Goal: Task Accomplishment & Management: Manage account settings

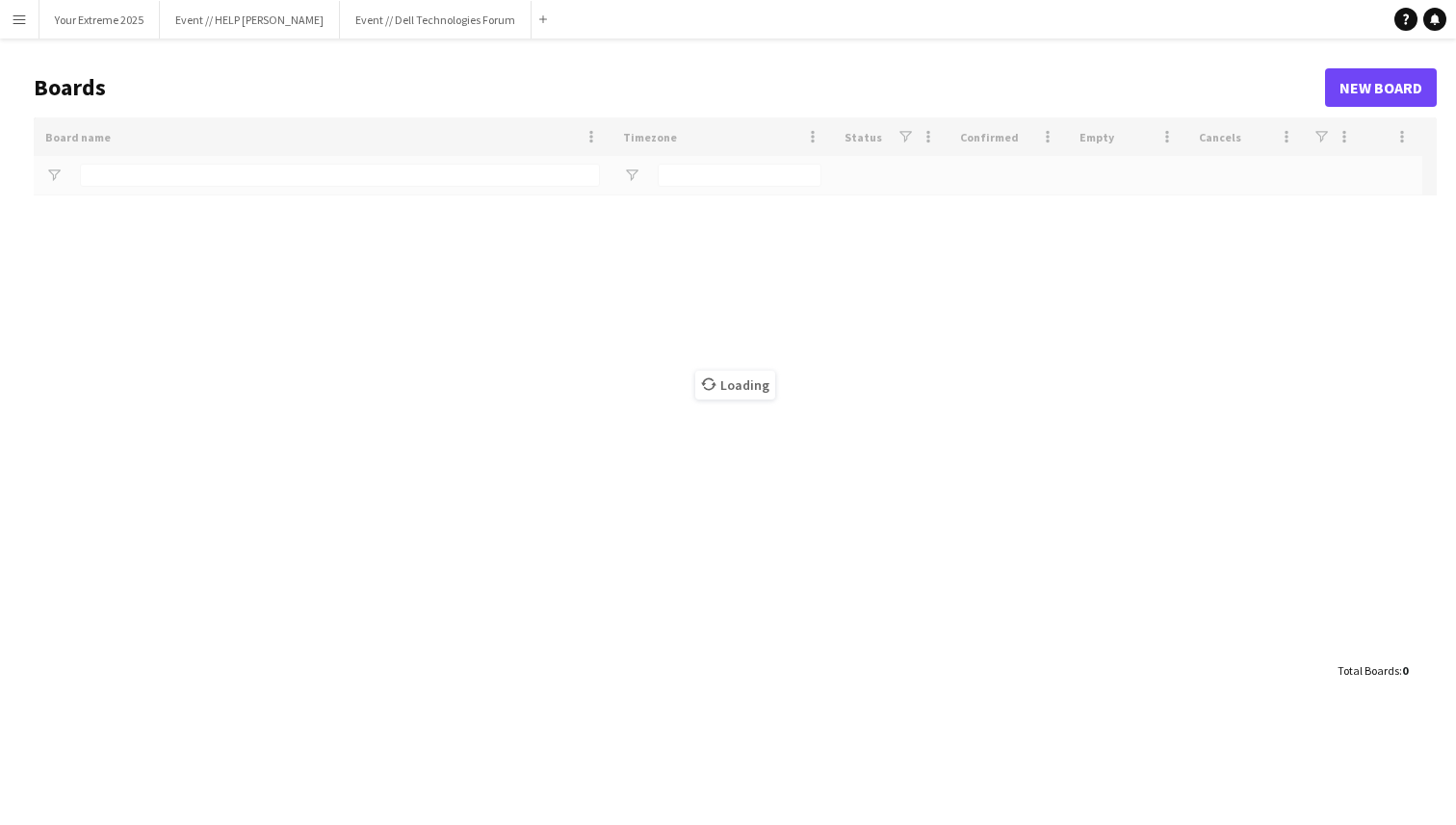
type input "*********"
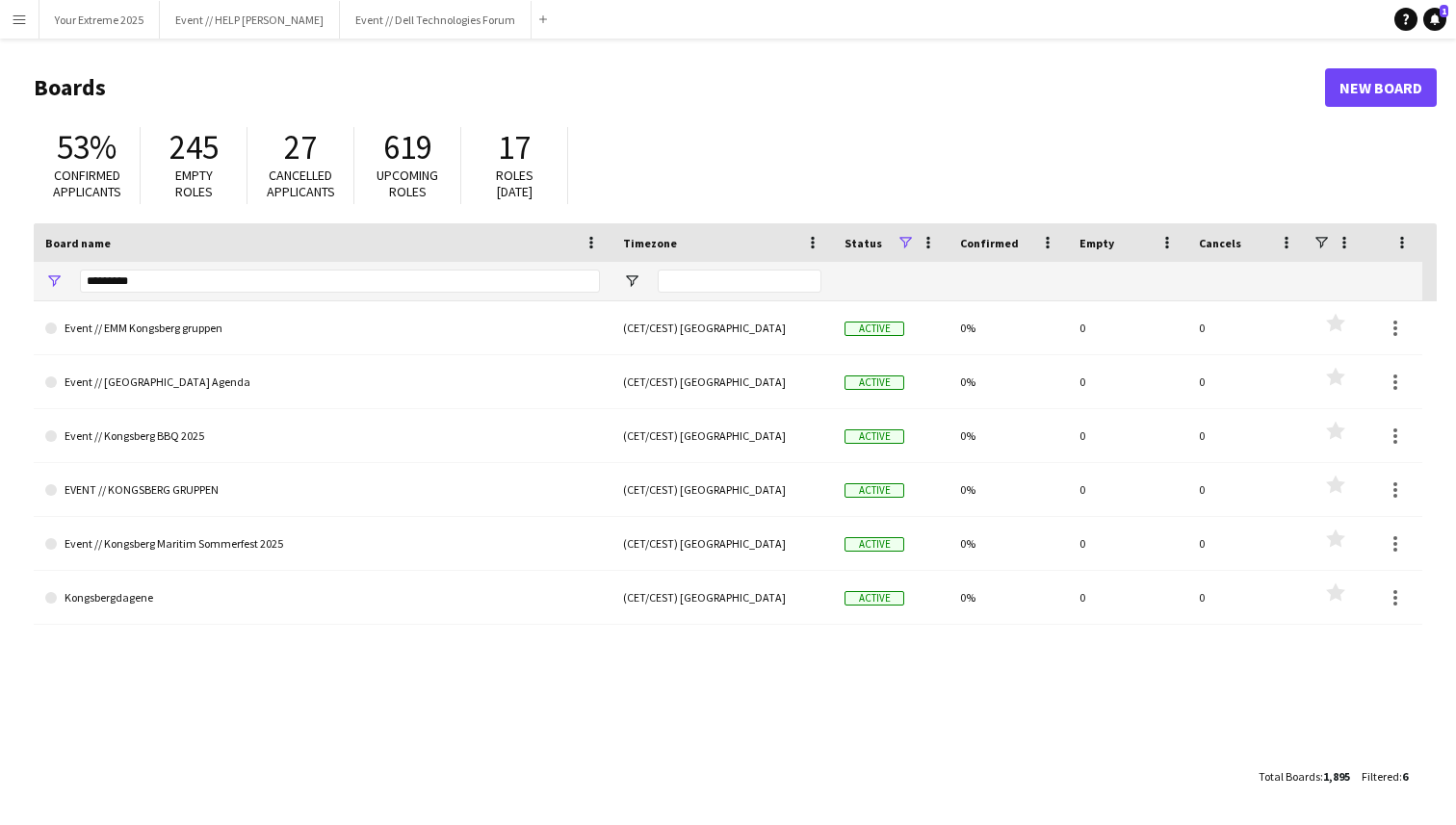
click at [22, 29] on button "Menu" at bounding box center [19, 19] width 39 height 39
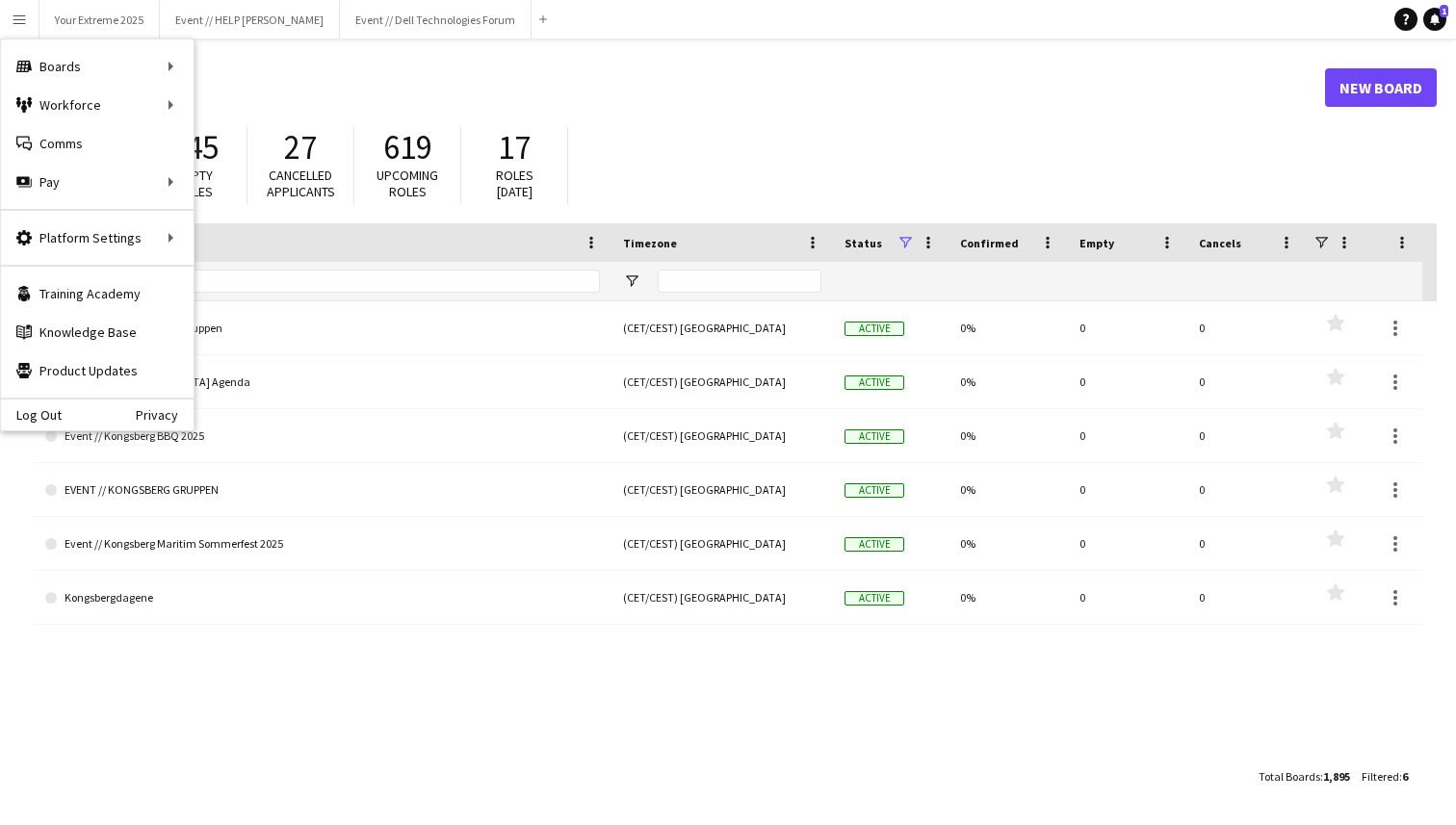
click at [278, 87] on h1 "Boards" at bounding box center [679, 87] width 1291 height 29
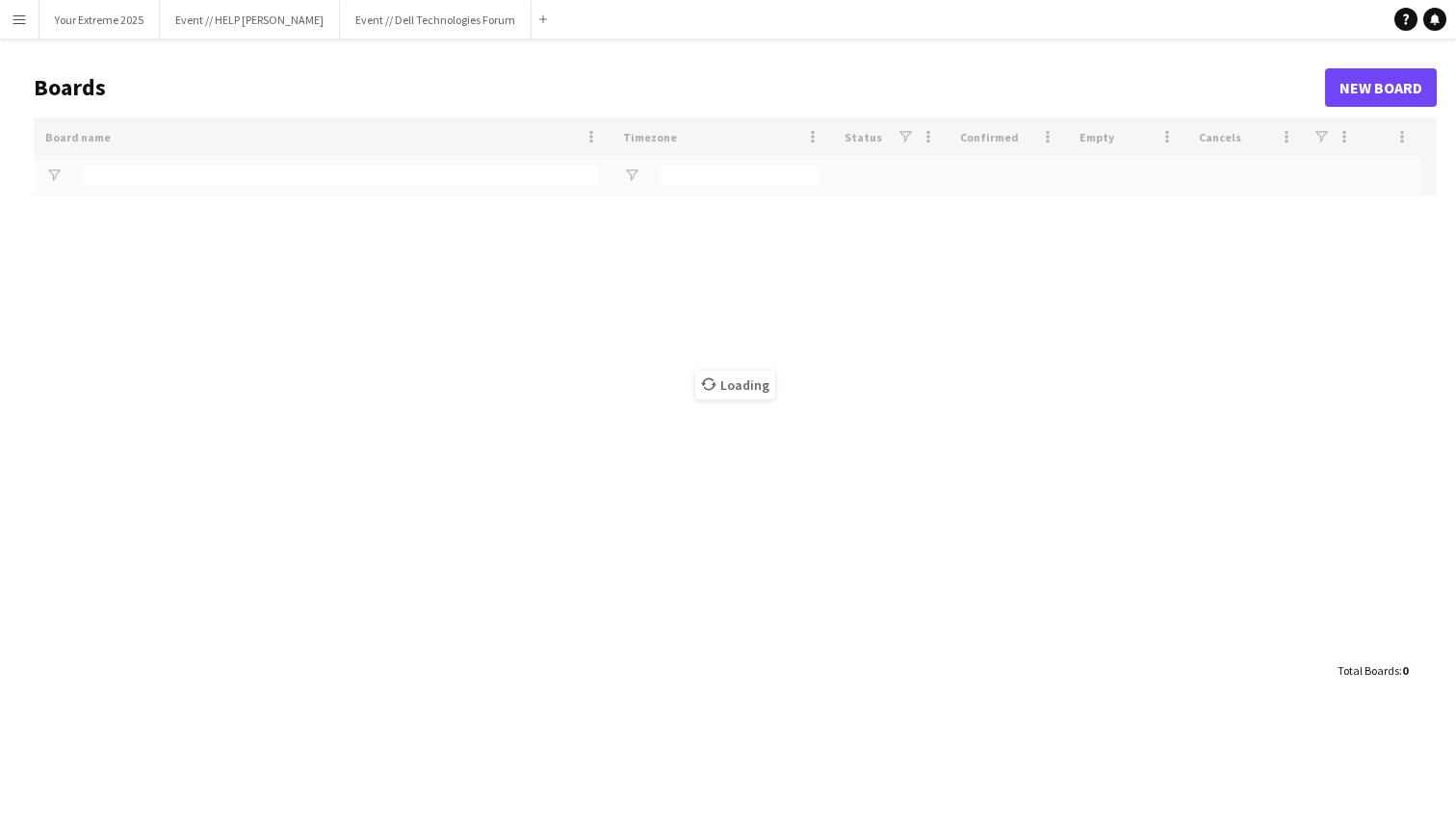
type input "*********"
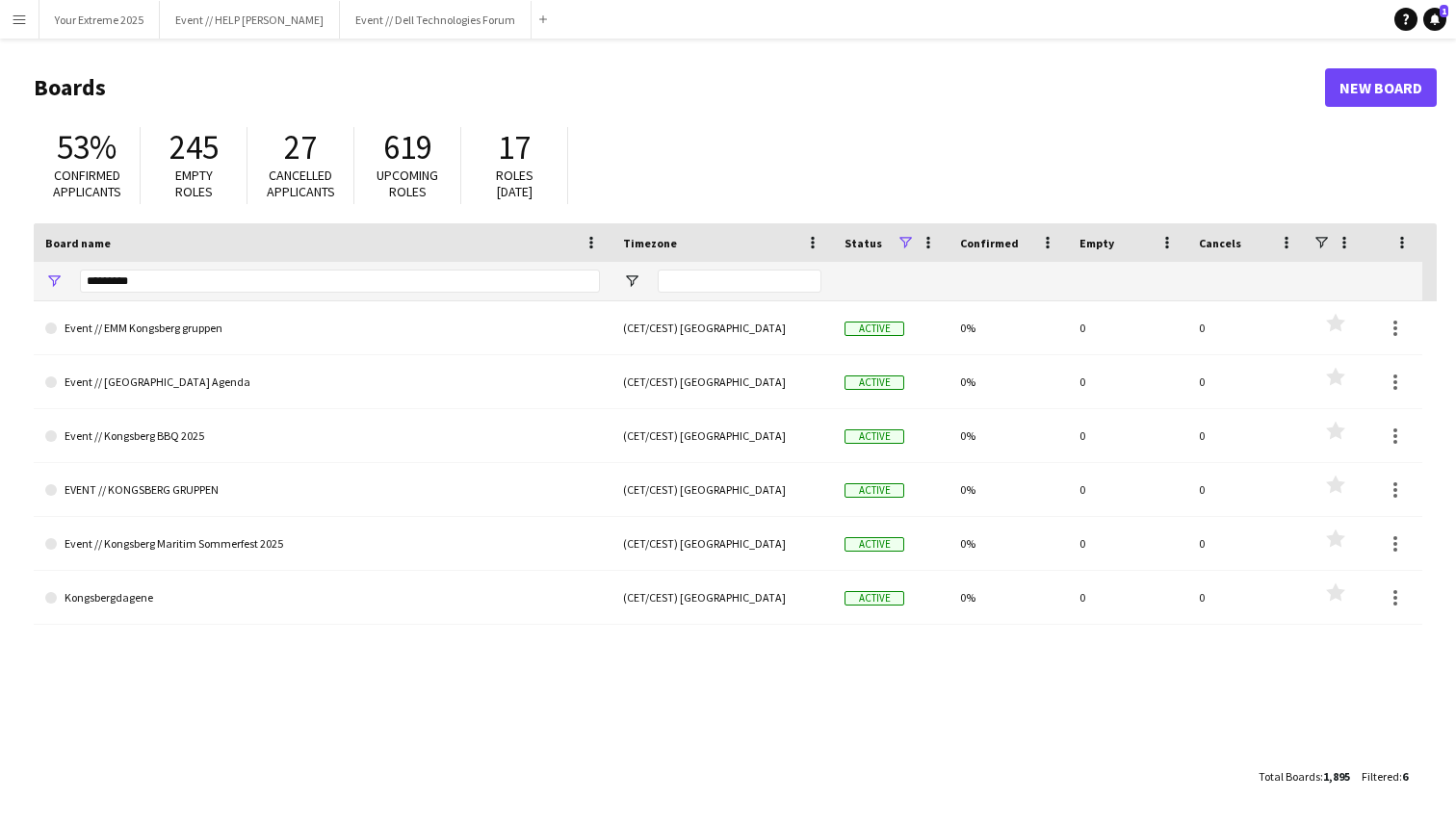
click at [22, 13] on app-icon "Menu" at bounding box center [20, 20] width 16 height 16
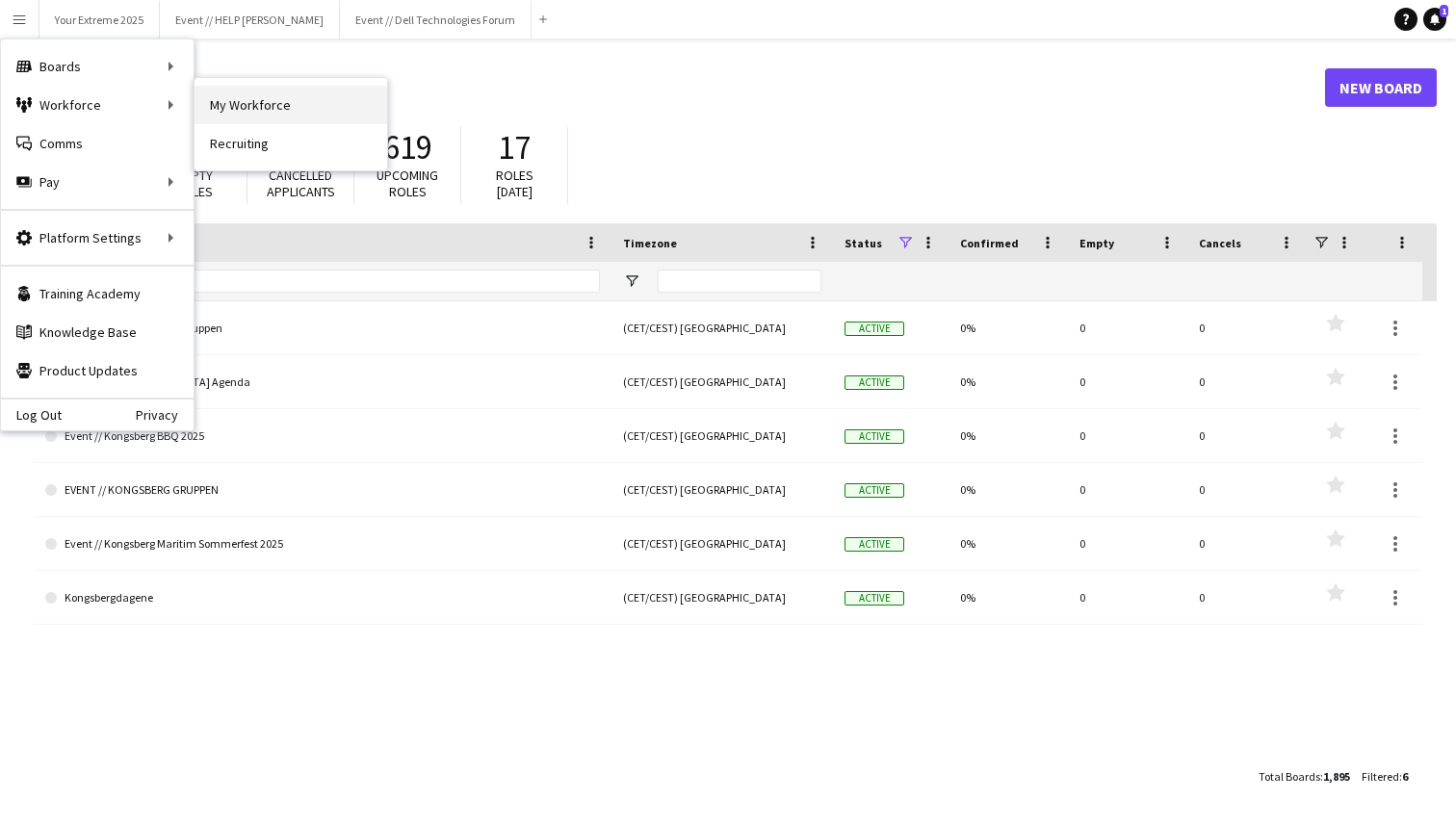
click at [232, 103] on link "My Workforce" at bounding box center [291, 104] width 193 height 39
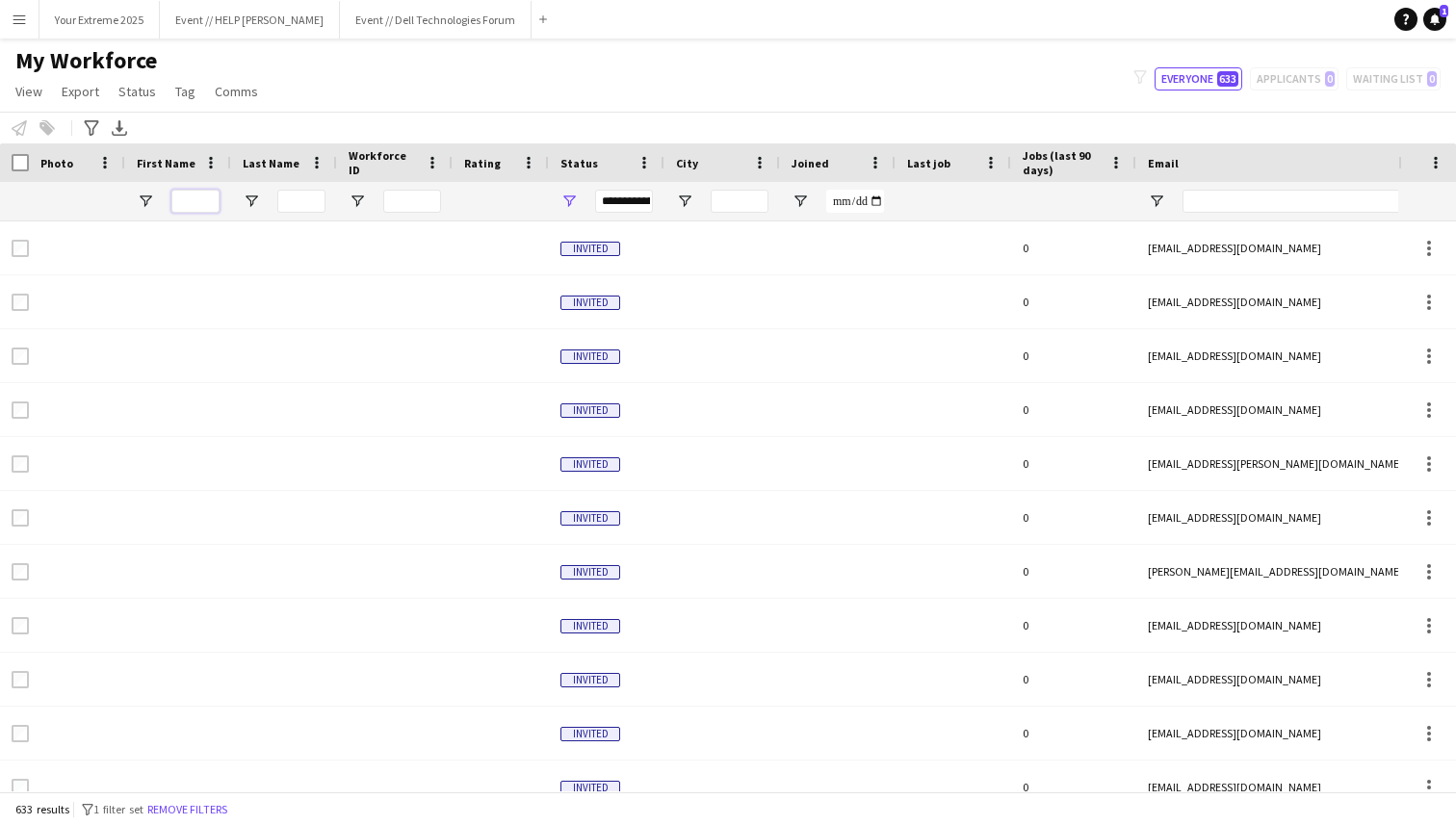
click at [196, 198] on input "First Name Filter Input" at bounding box center [196, 201] width 48 height 23
type input "****"
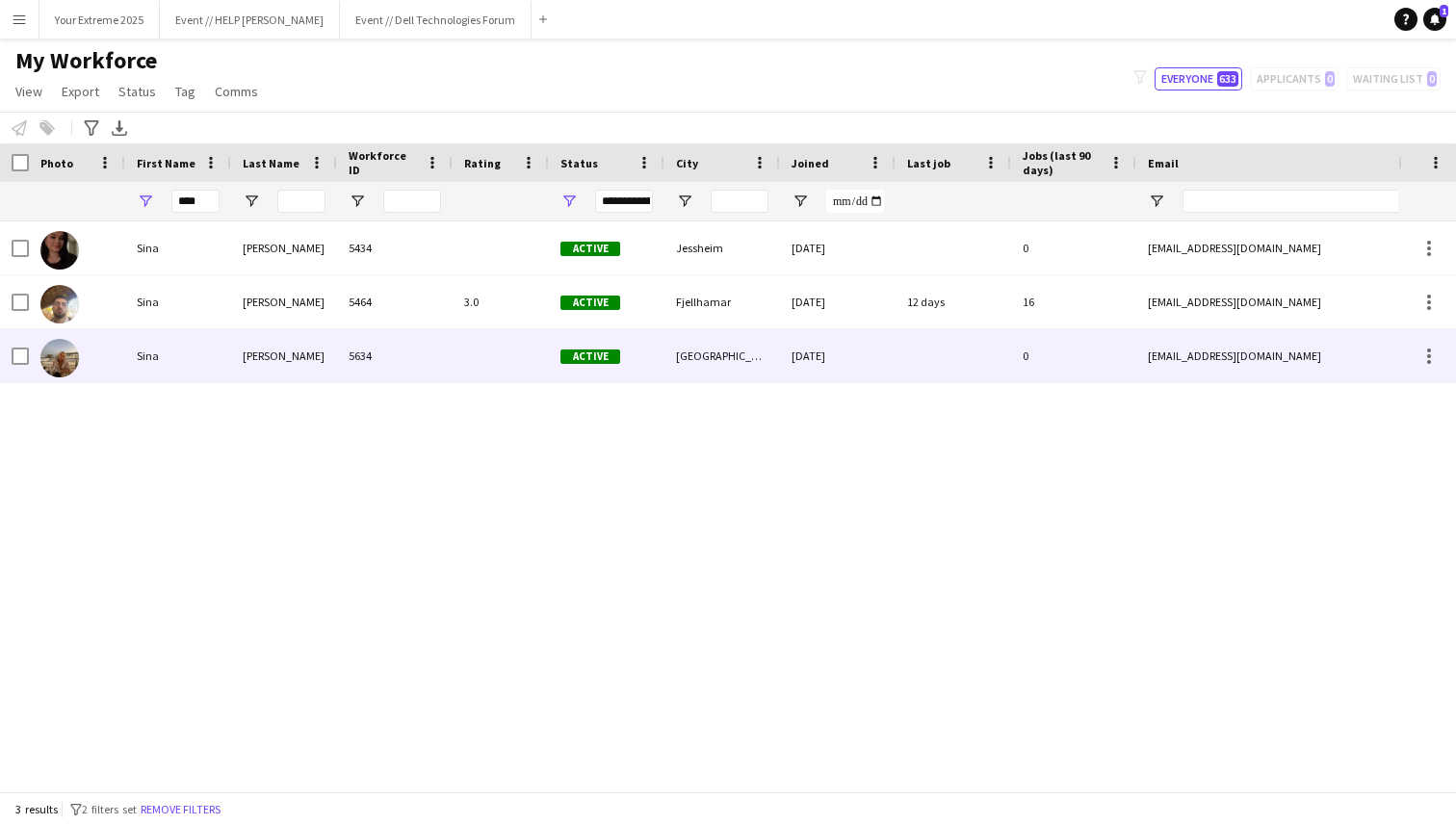
click at [215, 343] on div "Sina" at bounding box center [178, 355] width 106 height 53
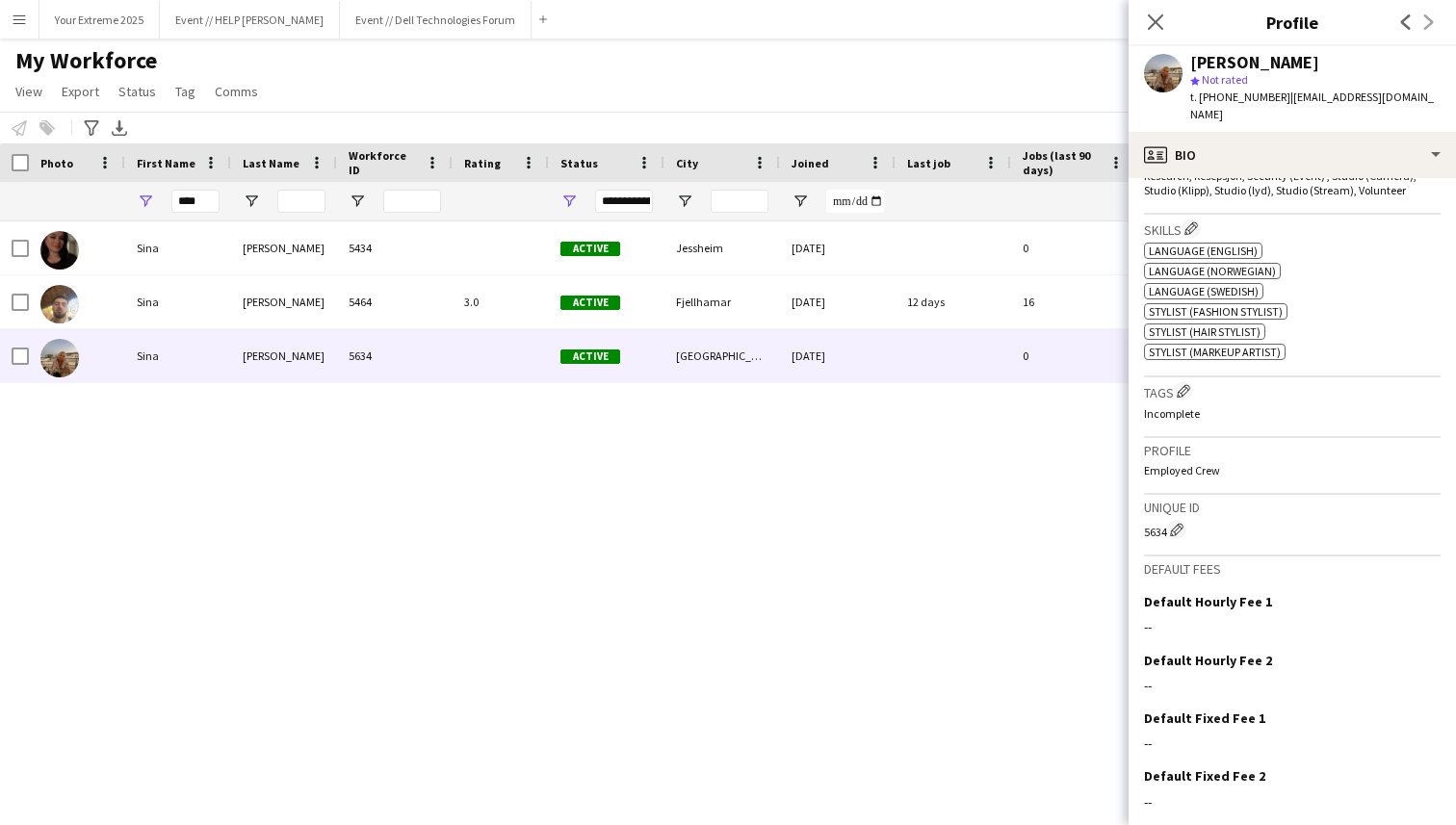
scroll to position [901, 0]
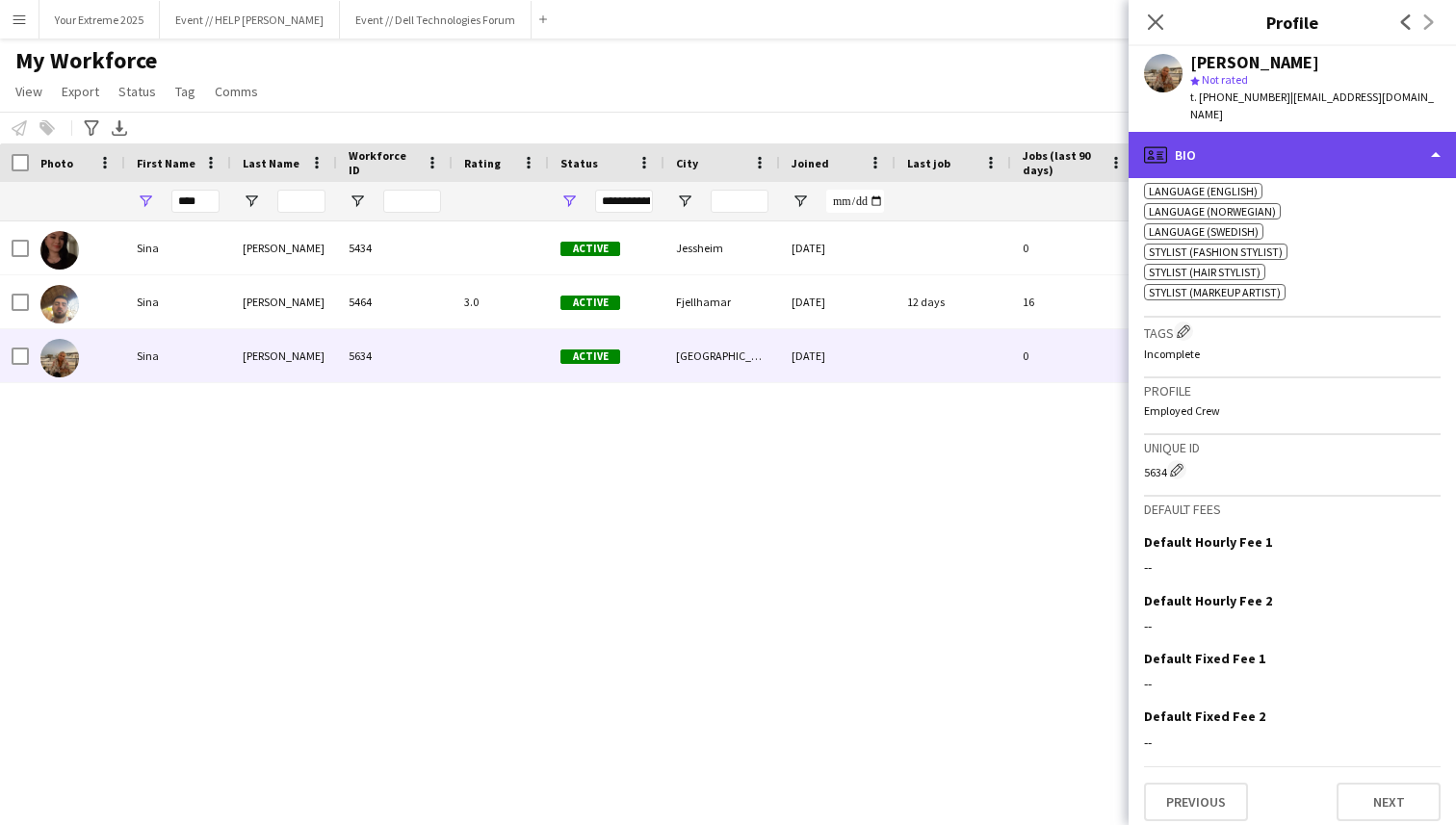
click at [1395, 132] on div "profile Bio" at bounding box center [1292, 155] width 328 height 47
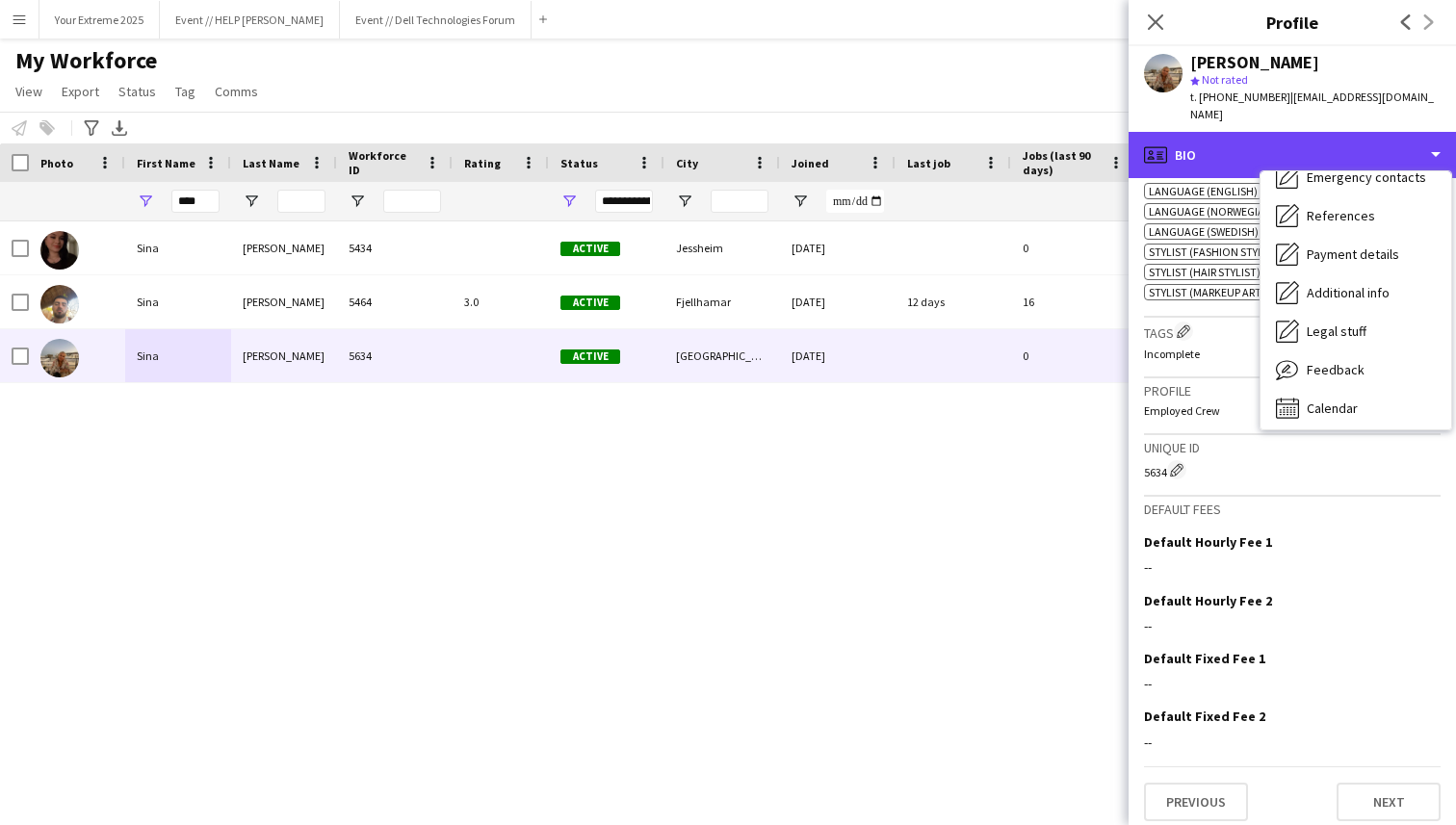
scroll to position [181, 0]
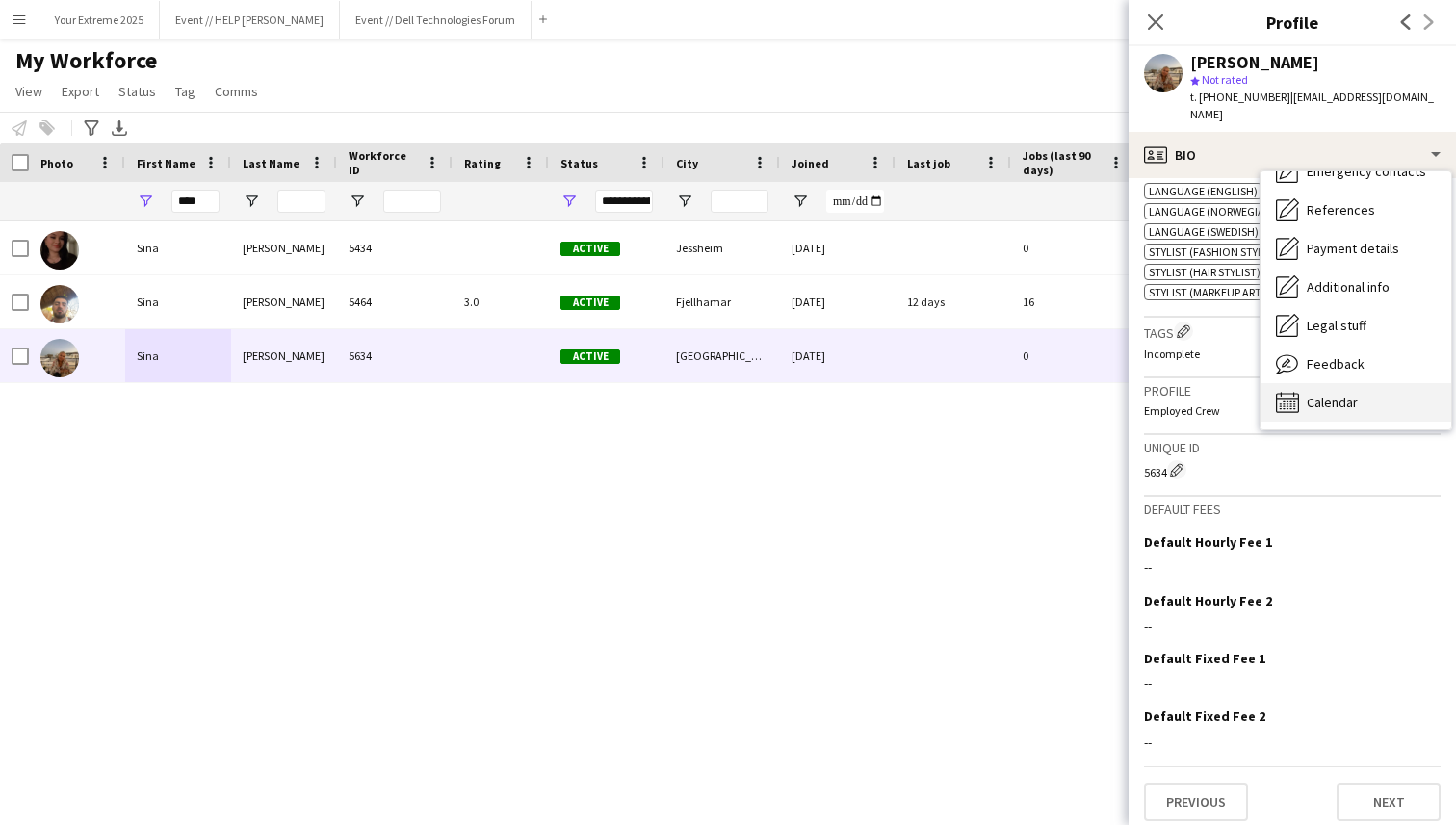
click at [1304, 386] on div "Calendar Calendar" at bounding box center [1356, 402] width 191 height 39
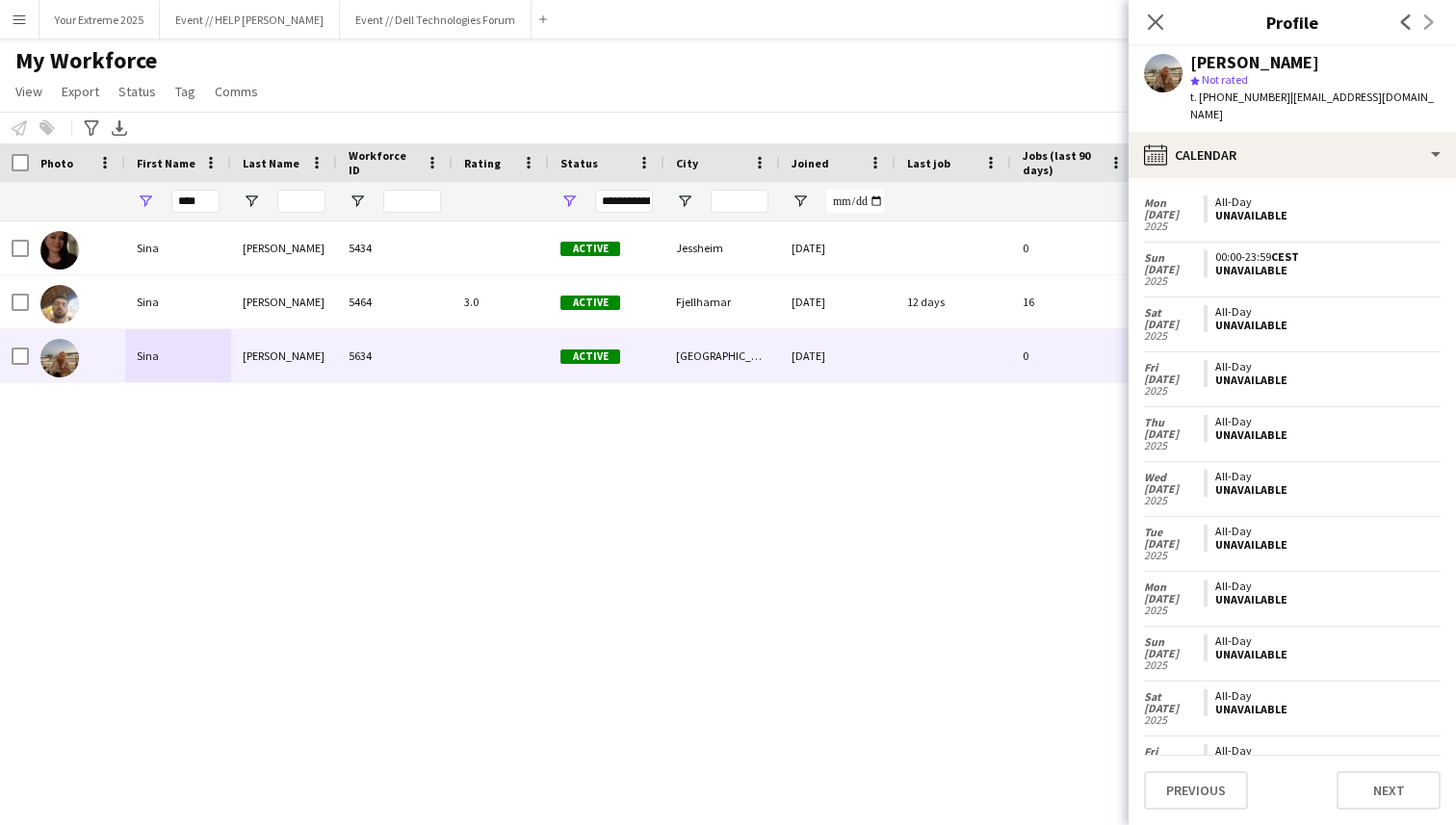
scroll to position [0, 0]
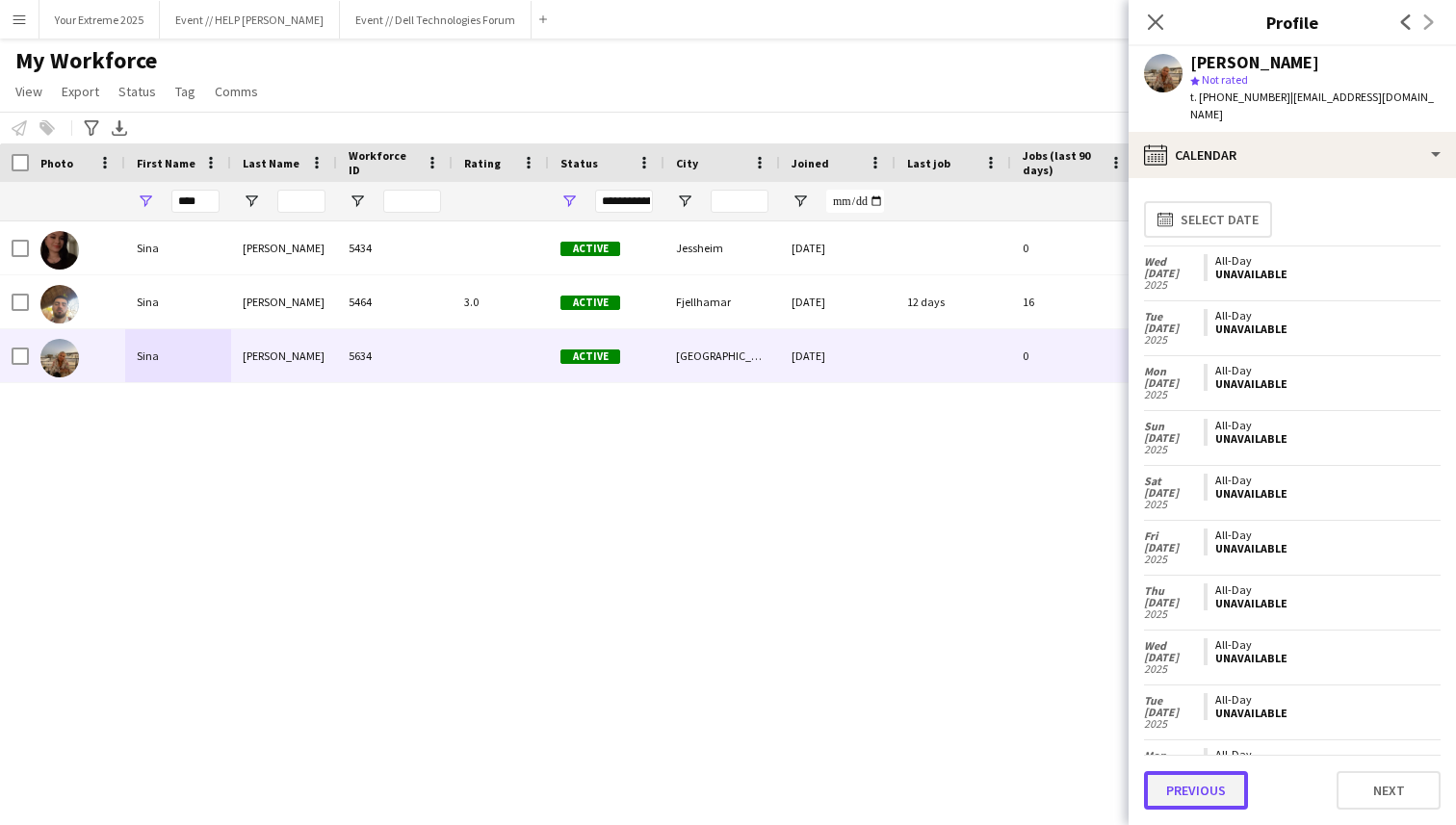
click at [1199, 789] on button "Previous" at bounding box center [1196, 790] width 104 height 39
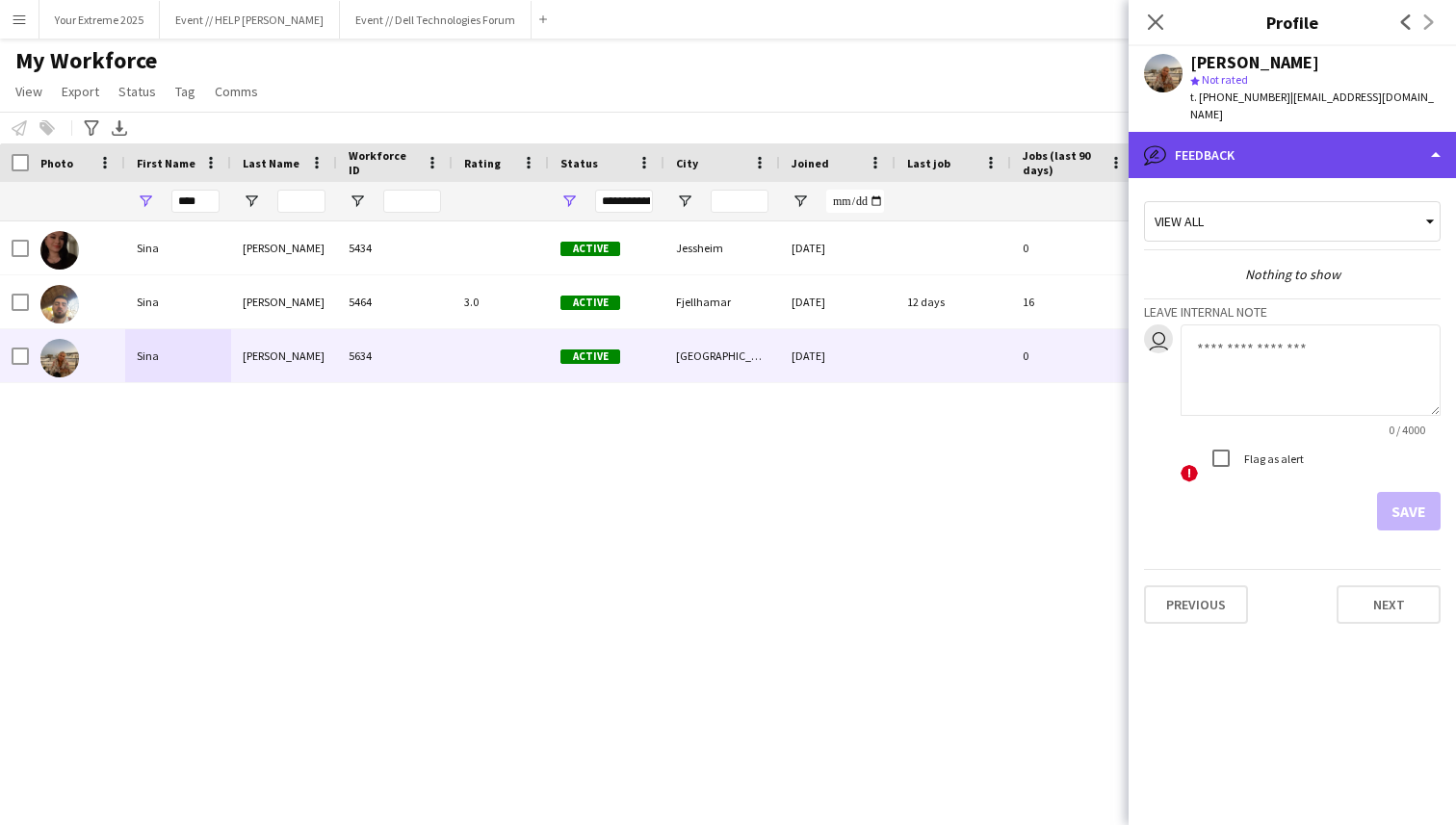
click at [1377, 132] on div "bubble-pencil Feedback" at bounding box center [1292, 155] width 328 height 47
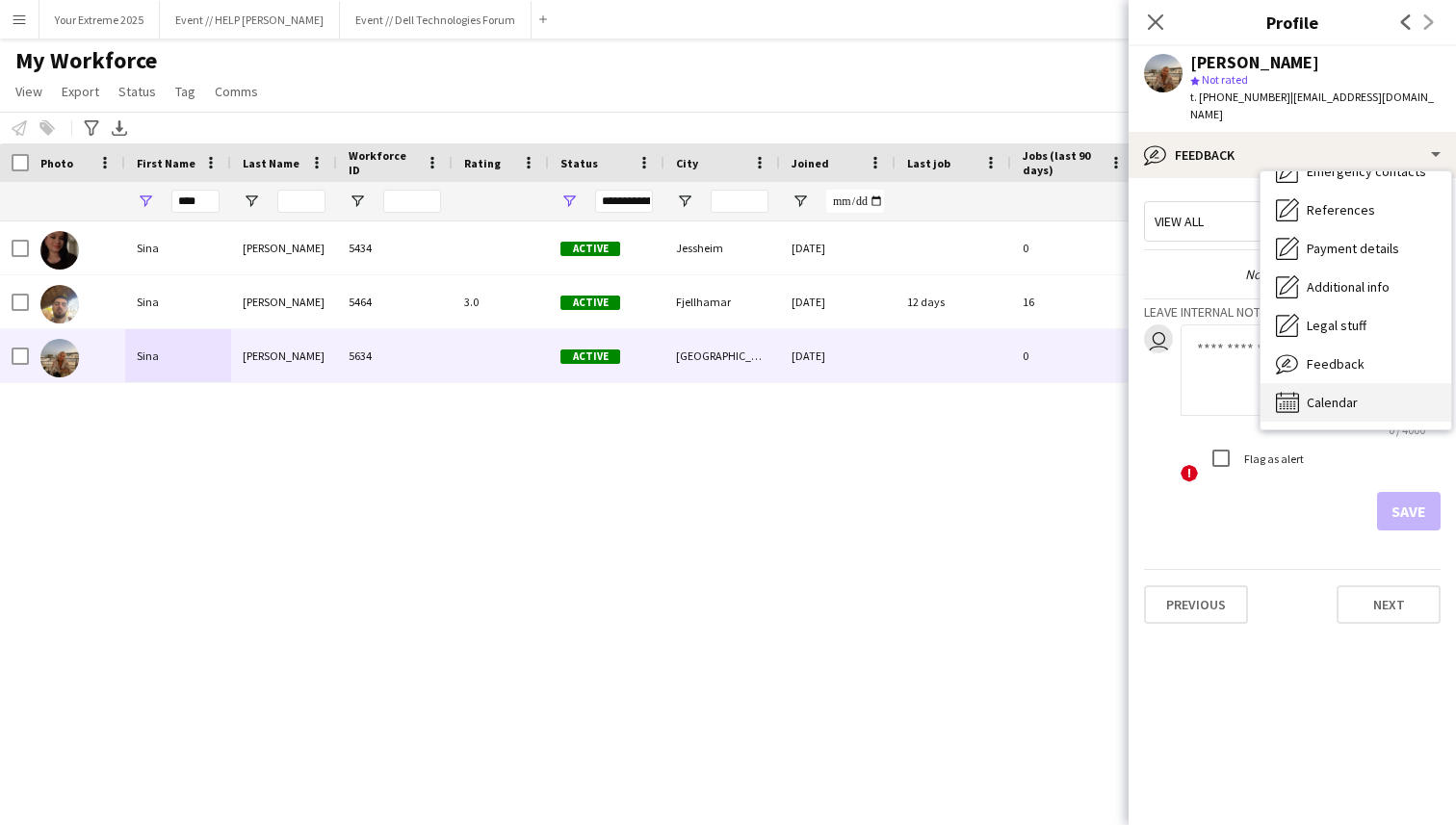
click at [1341, 394] on span "Calendar" at bounding box center [1332, 402] width 51 height 17
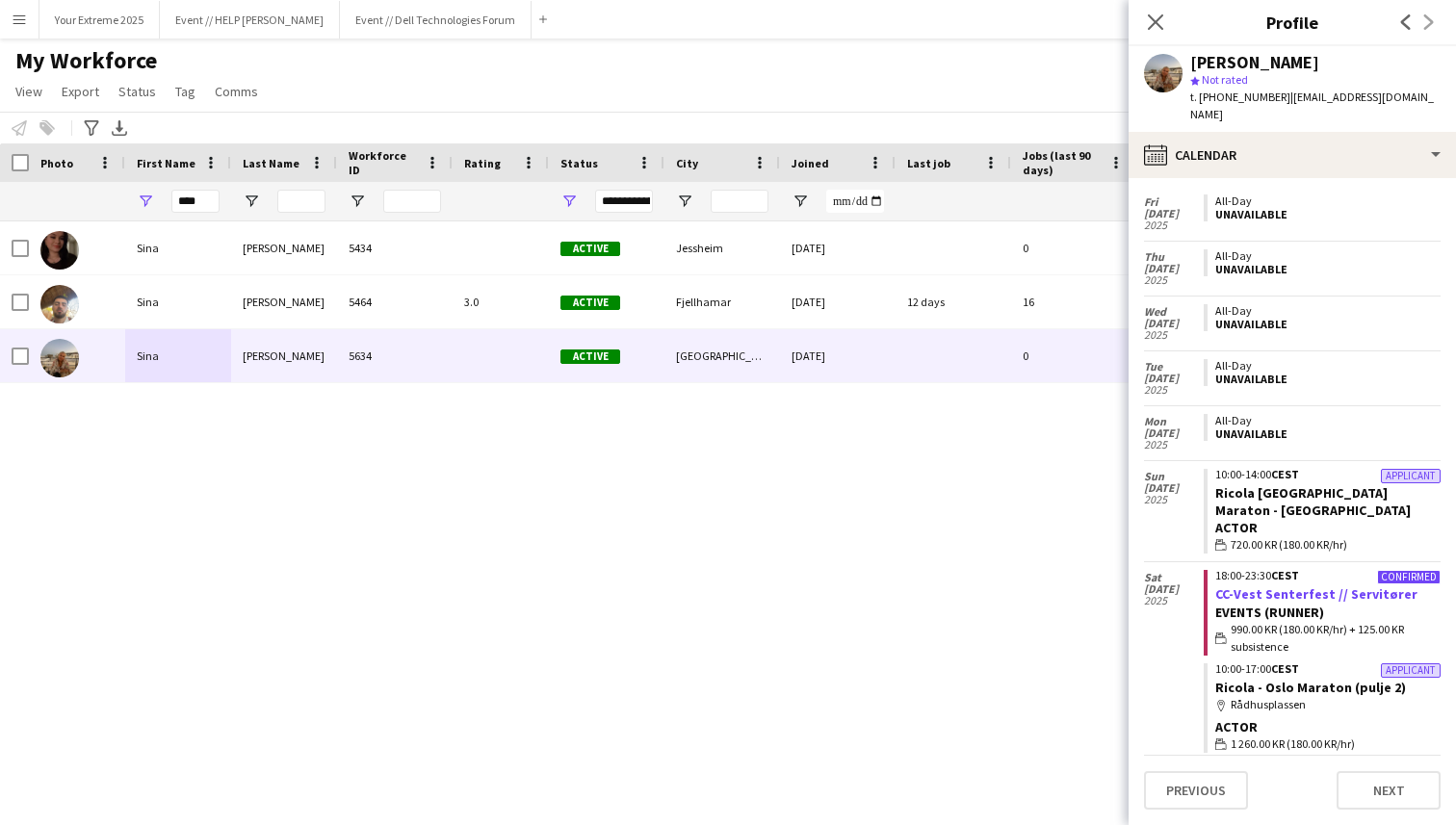
scroll to position [2227, 0]
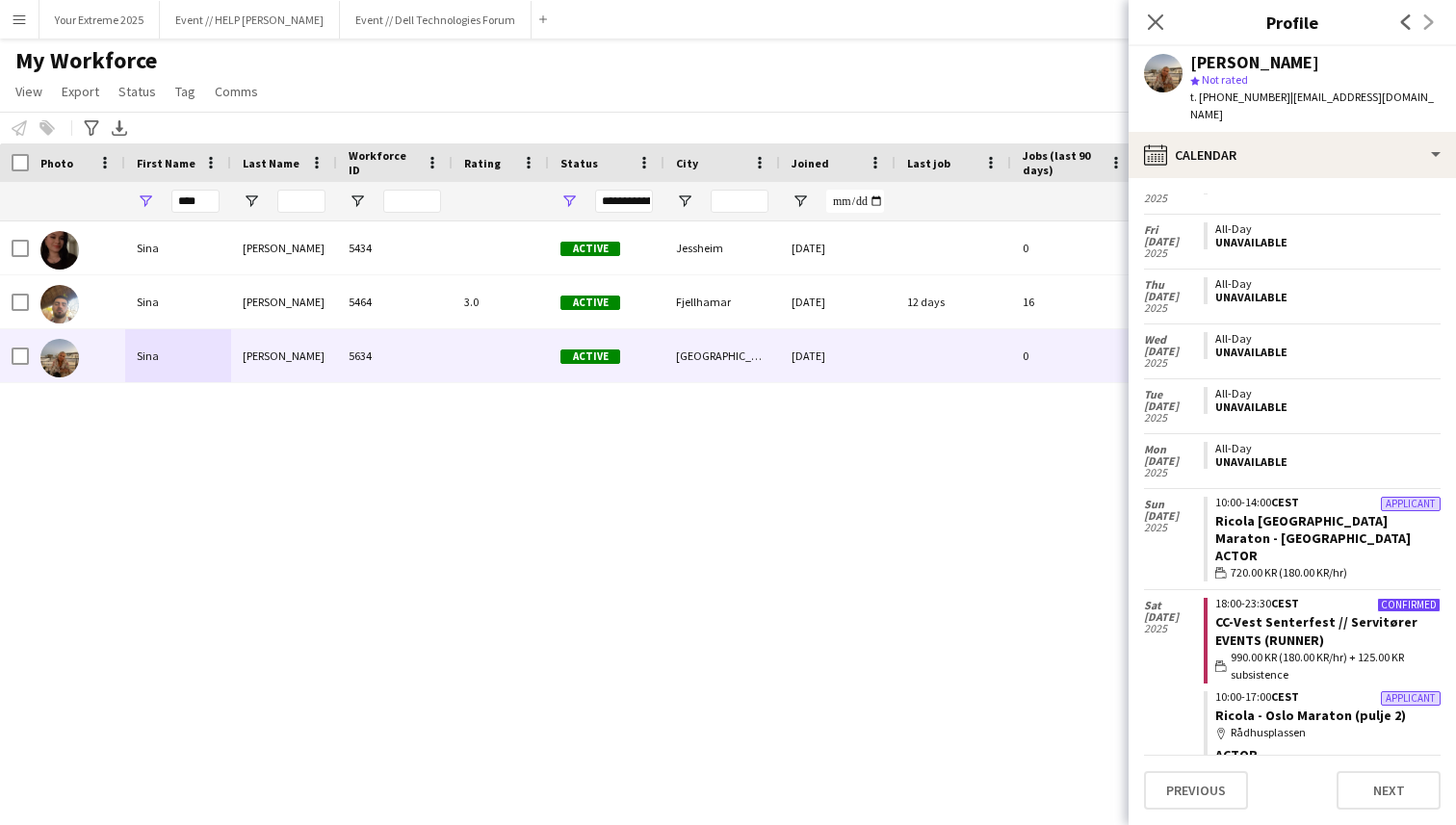
click at [1166, 72] on app-user-avatar at bounding box center [1163, 72] width 39 height 39
click at [1250, 69] on div "[PERSON_NAME]" at bounding box center [1254, 62] width 129 height 17
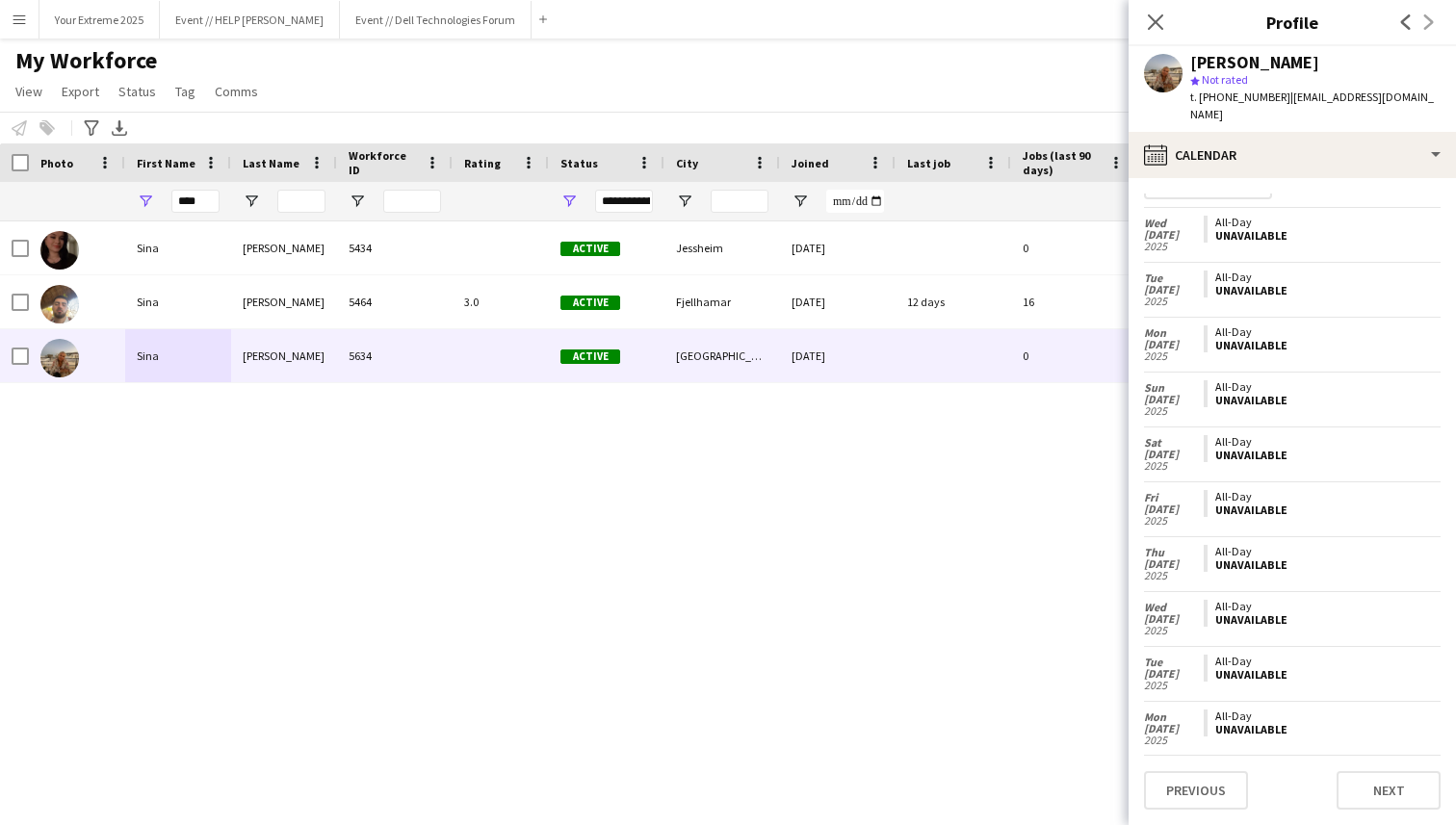
scroll to position [0, 0]
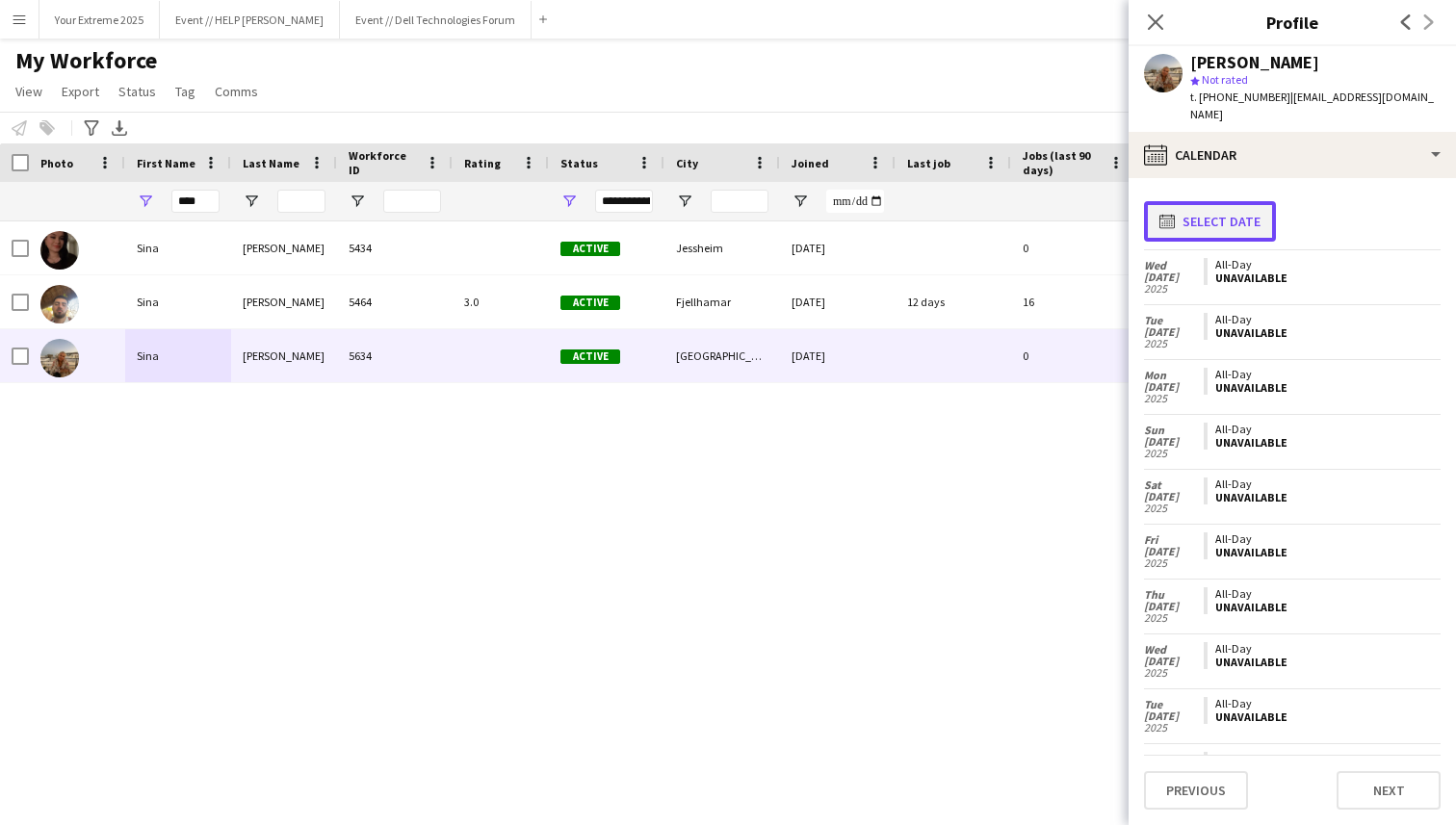
click at [1179, 213] on app-icon "calendar-full" at bounding box center [1170, 221] width 23 height 16
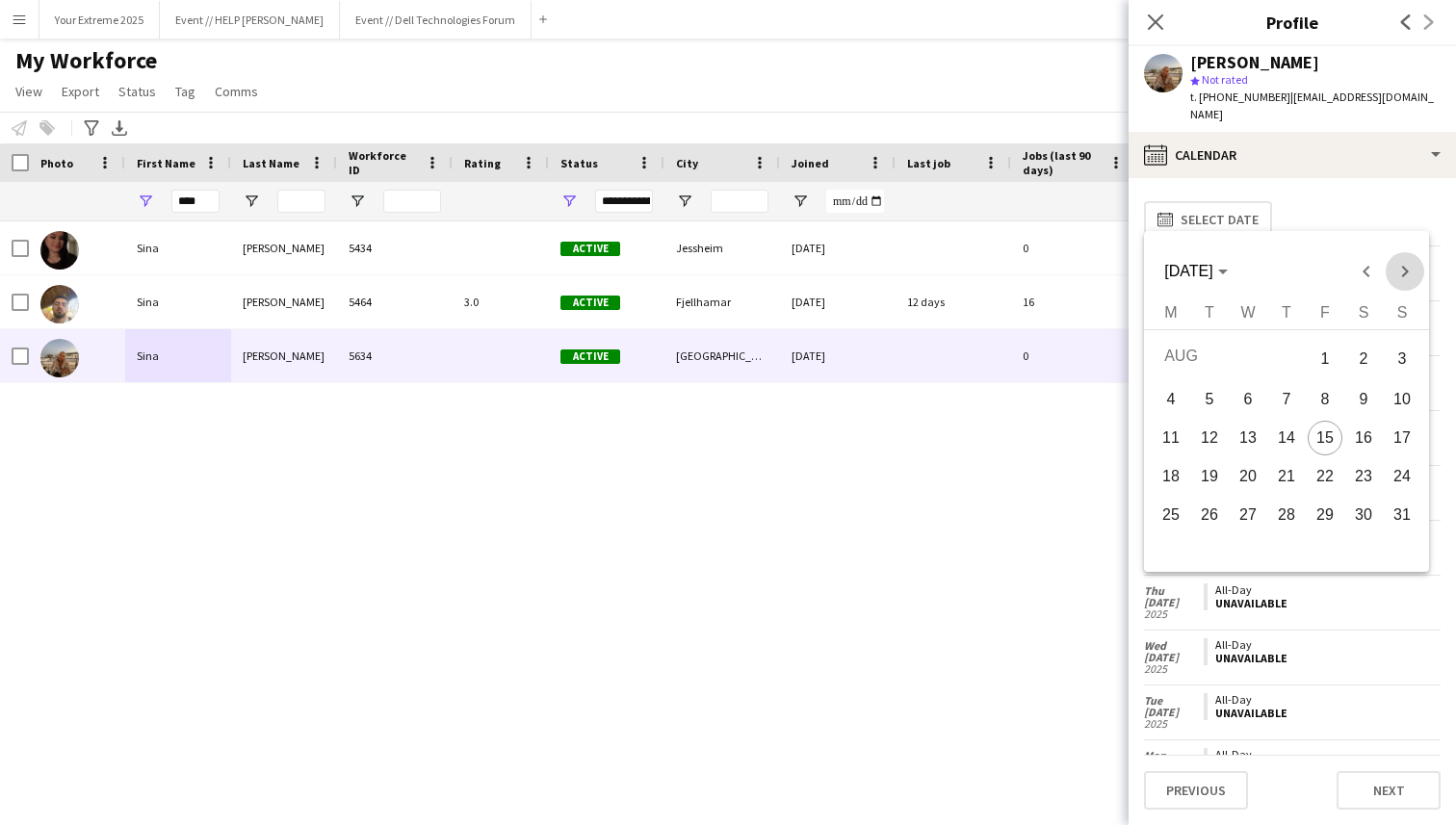
click at [1398, 282] on span "Next month" at bounding box center [1404, 271] width 39 height 39
click at [1369, 274] on span "Previous month" at bounding box center [1366, 271] width 39 height 39
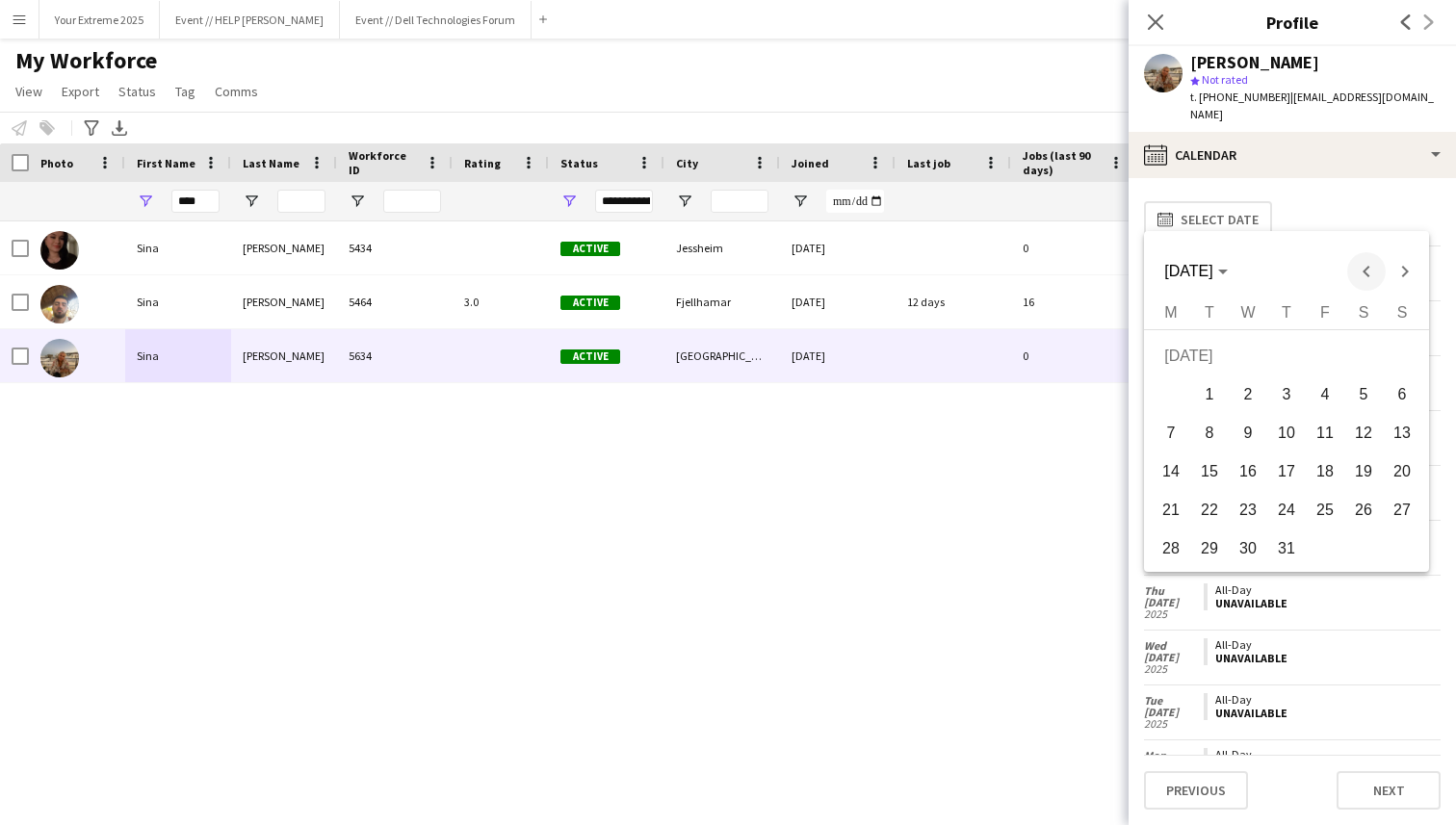
click at [1383, 274] on span "Previous month" at bounding box center [1366, 271] width 39 height 39
click at [1391, 274] on span "Next month" at bounding box center [1404, 271] width 39 height 39
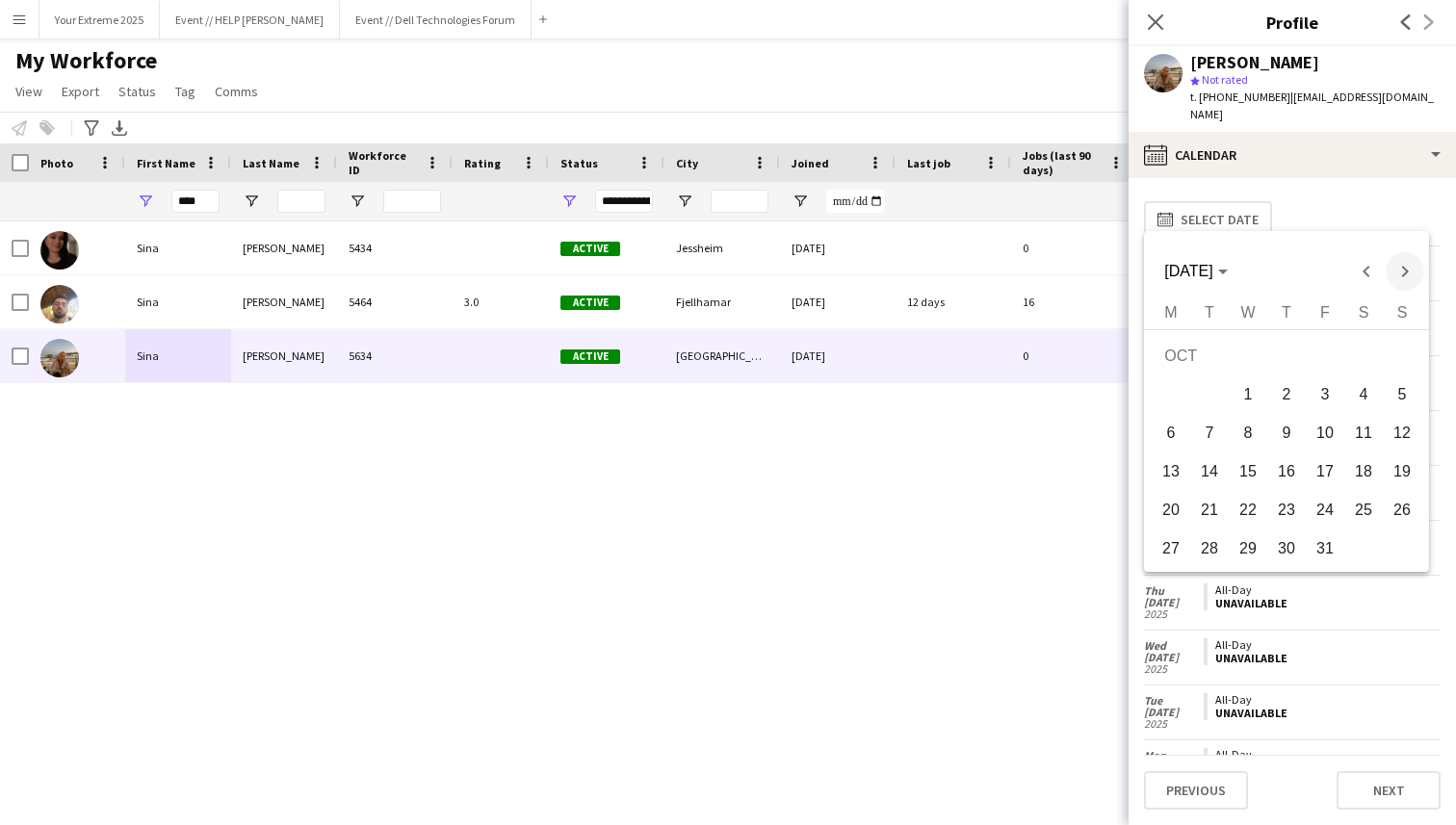
click at [1391, 274] on span "Next month" at bounding box center [1404, 271] width 39 height 39
click at [1247, 542] on span "31" at bounding box center [1247, 548] width 35 height 35
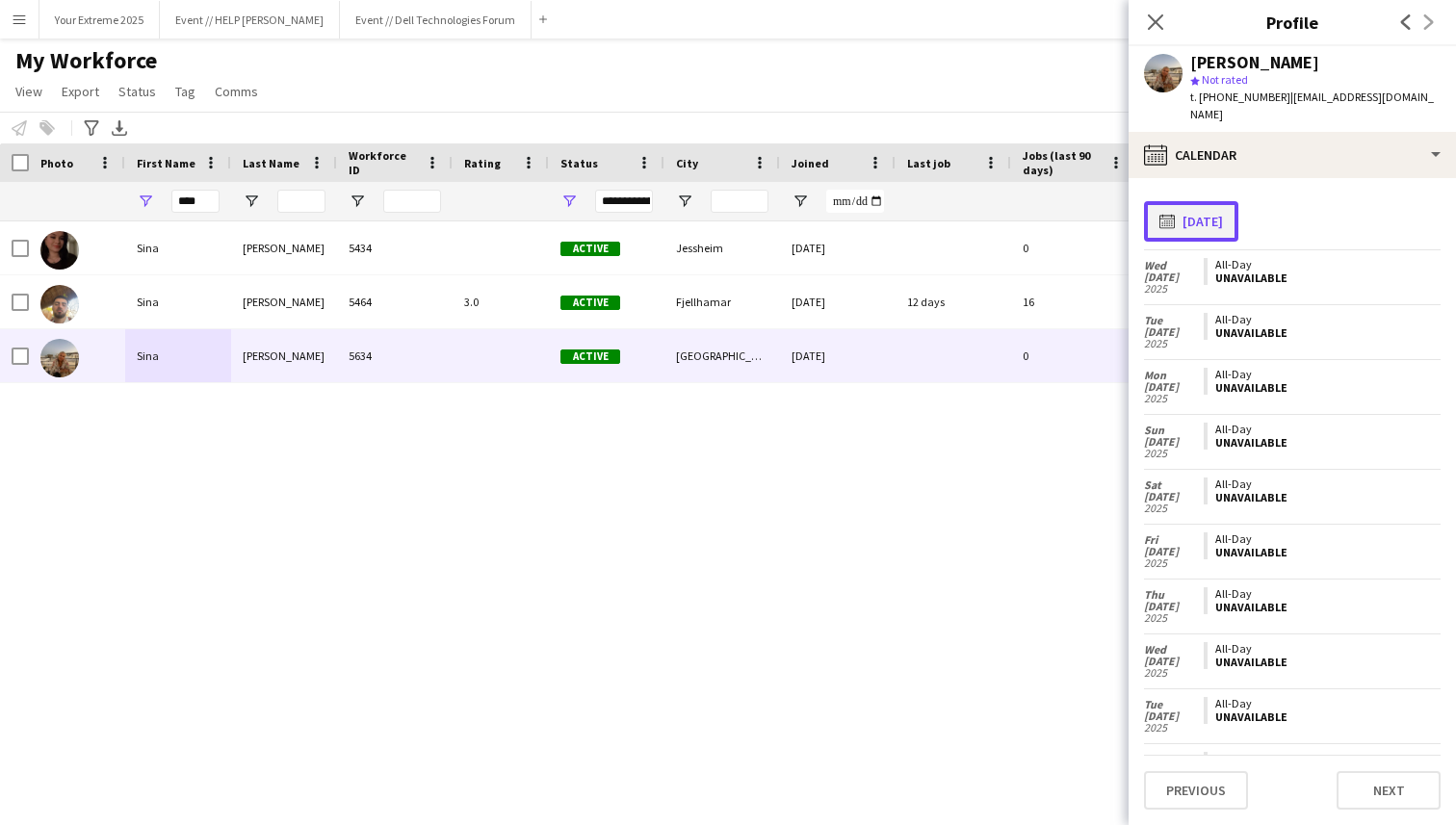
click at [1192, 203] on button "calendar-full [DATE]" at bounding box center [1191, 221] width 94 height 41
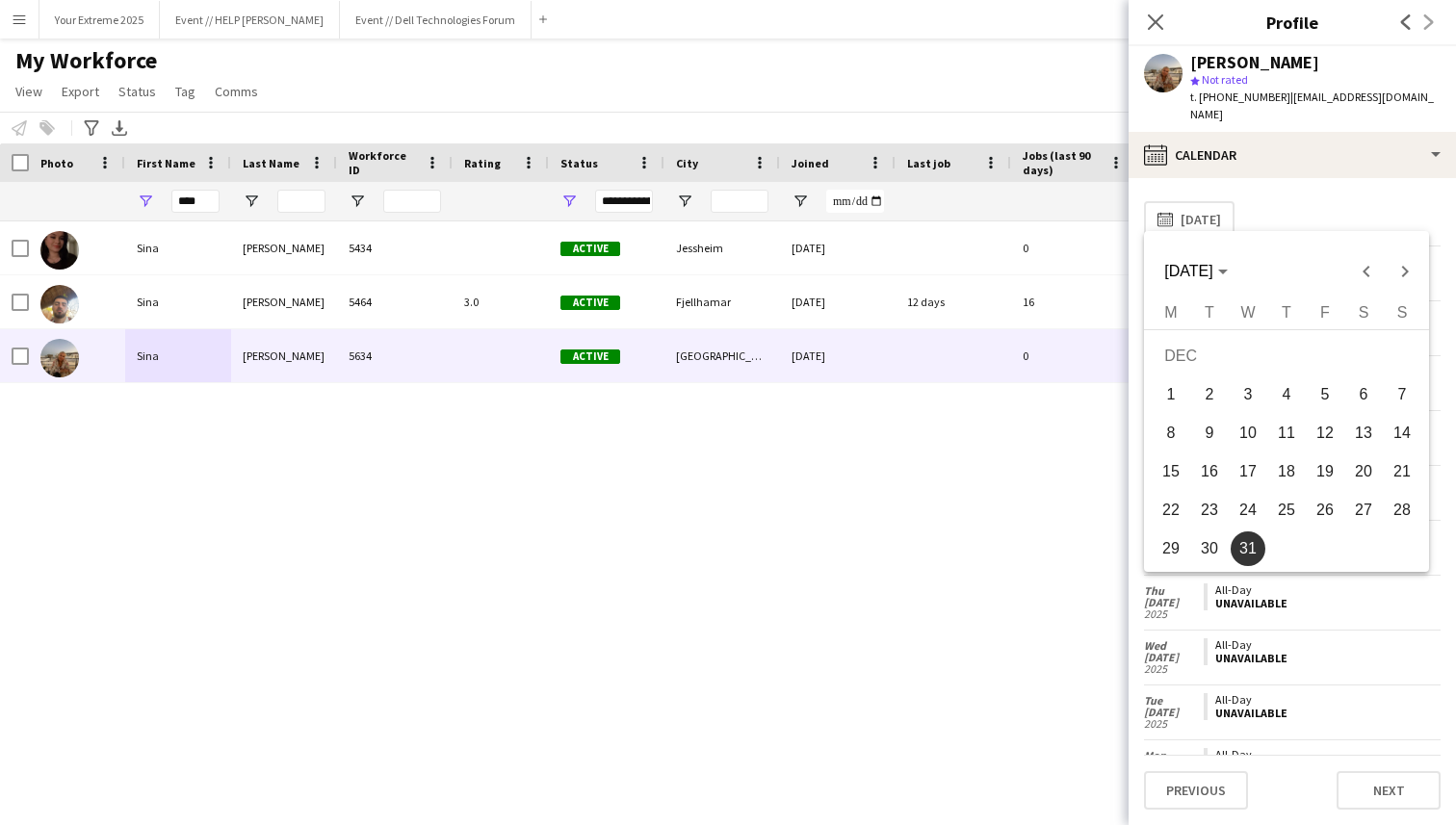
click at [1320, 404] on span "5" at bounding box center [1325, 394] width 35 height 35
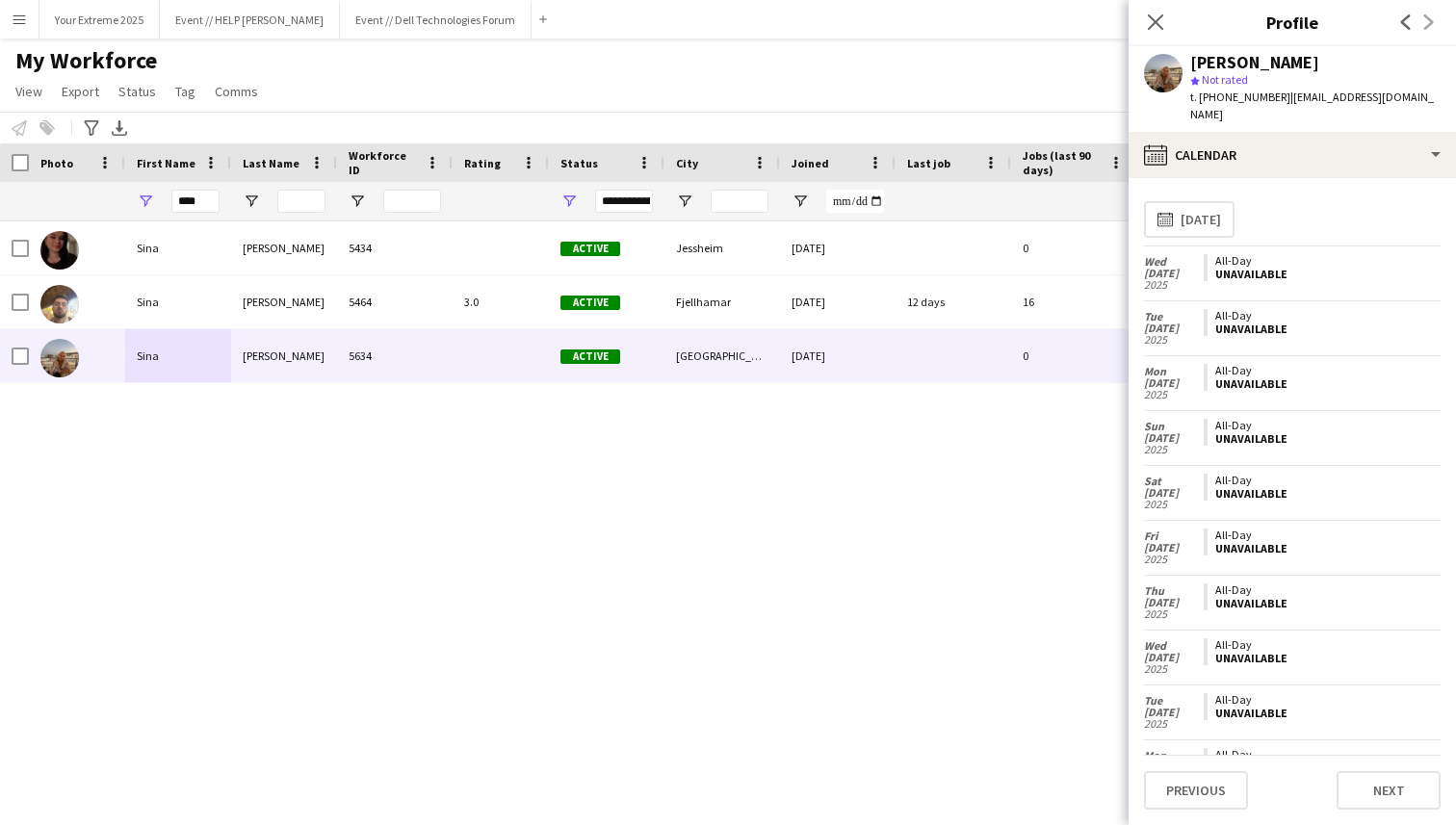
click at [1339, 194] on div "**********" at bounding box center [1292, 219] width 297 height 52
